Goal: Task Accomplishment & Management: Use online tool/utility

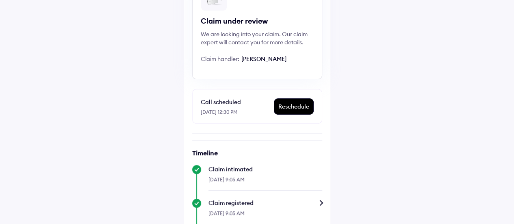
scroll to position [68, 0]
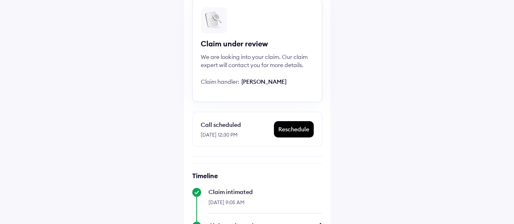
click at [293, 127] on div "Reschedule" at bounding box center [293, 128] width 39 height 15
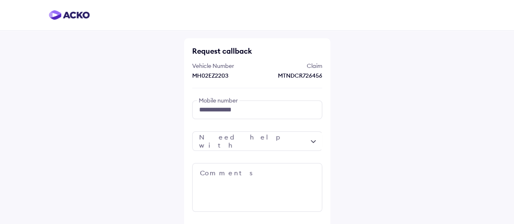
click at [313, 140] on div at bounding box center [257, 140] width 130 height 19
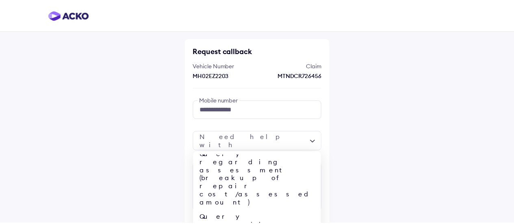
scroll to position [32, 0]
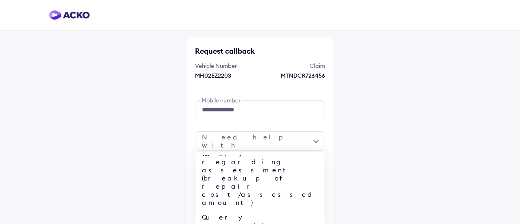
click at [315, 140] on div "Cab voucher related Query regarding assessment (breakup of repair cost/assessed…" at bounding box center [260, 140] width 130 height 19
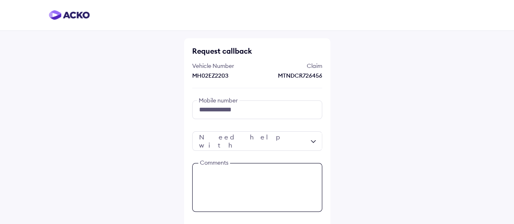
click at [236, 168] on textarea at bounding box center [257, 187] width 130 height 49
type textarea "*"
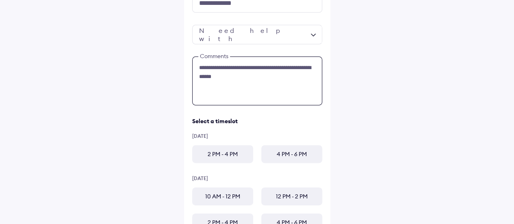
scroll to position [122, 0]
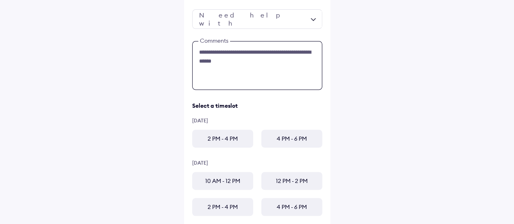
type textarea "**********"
click at [218, 143] on div "2 PM - 4 PM" at bounding box center [222, 139] width 61 height 18
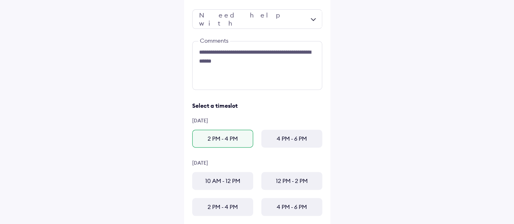
scroll to position [162, 0]
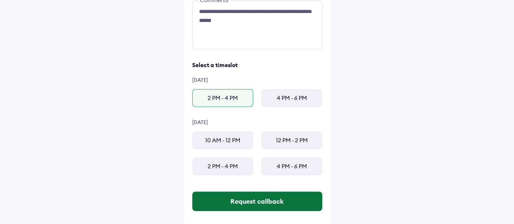
click at [280, 199] on button "Request callback" at bounding box center [257, 200] width 130 height 19
click at [270, 203] on button "Request callback" at bounding box center [257, 200] width 130 height 19
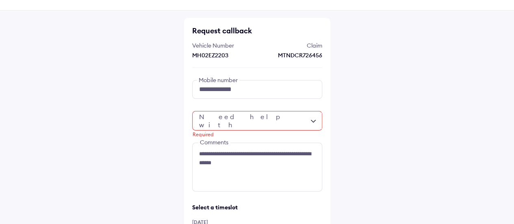
scroll to position [0, 0]
